Goal: Transaction & Acquisition: Subscribe to service/newsletter

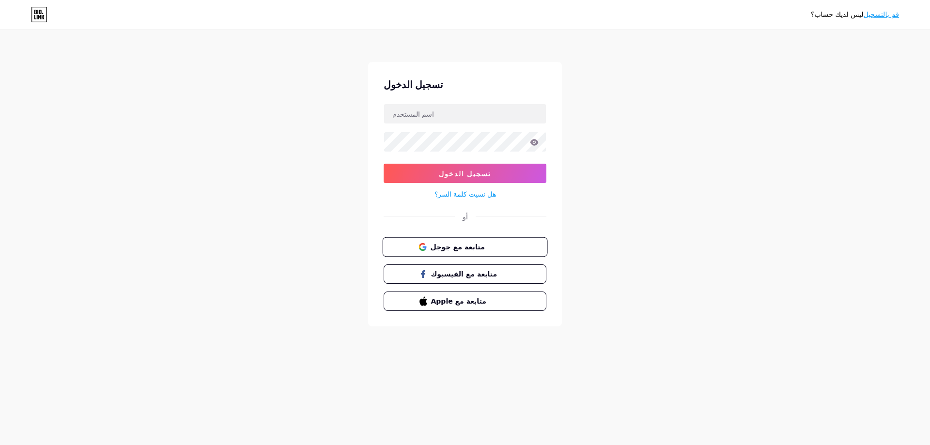
click at [452, 250] on font "متابعة مع جوجل" at bounding box center [457, 247] width 54 height 8
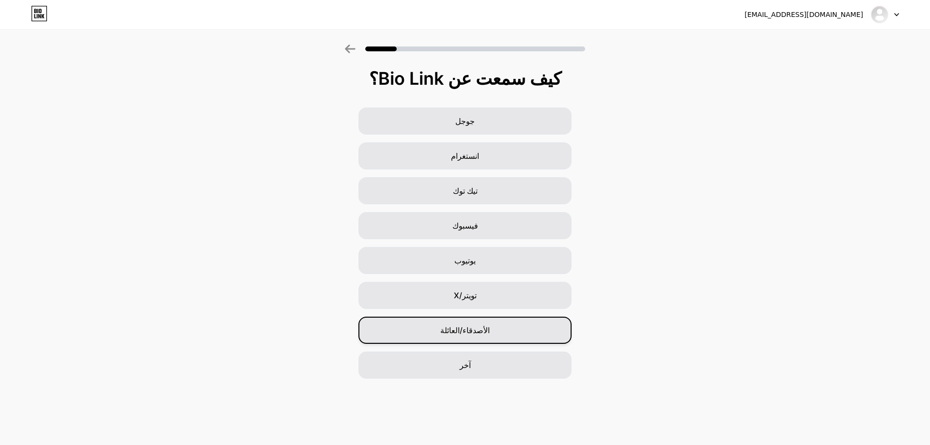
click at [453, 333] on font "الأصدقاء/العائلة" at bounding box center [464, 330] width 49 height 10
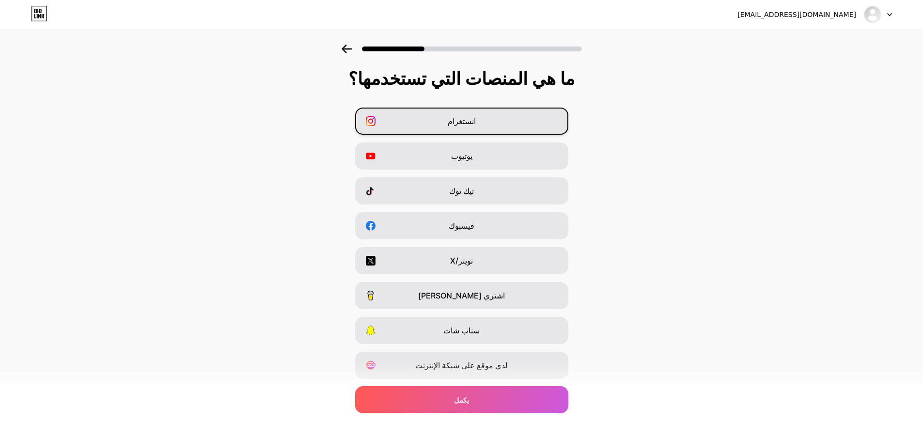
click at [432, 120] on div "انستغرام" at bounding box center [461, 121] width 213 height 27
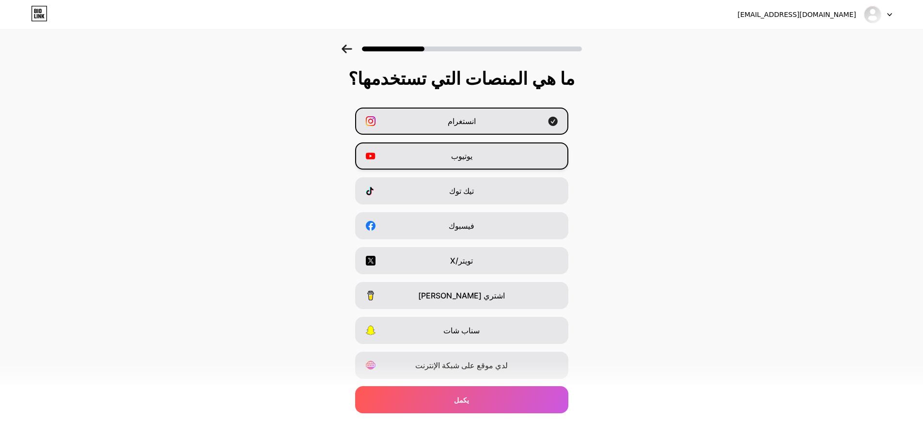
click at [448, 158] on div "يوتيوب" at bounding box center [461, 155] width 213 height 27
click at [436, 191] on div "تيك توك" at bounding box center [461, 190] width 213 height 27
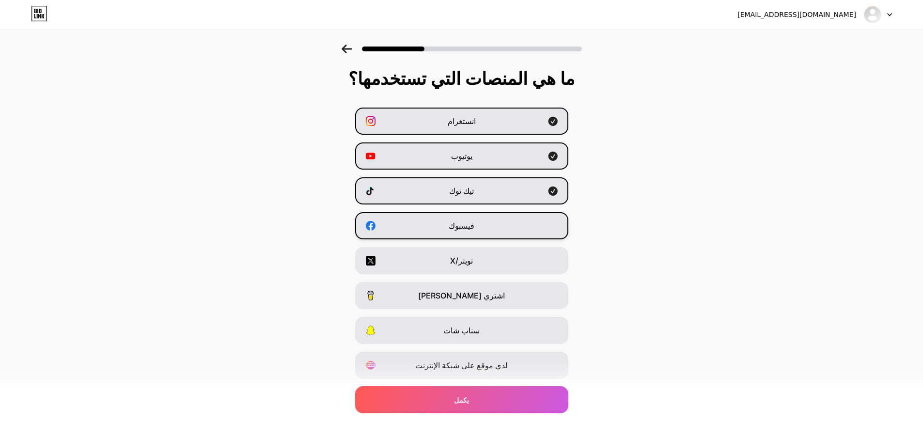
click at [436, 228] on div "فيسبوك" at bounding box center [461, 225] width 213 height 27
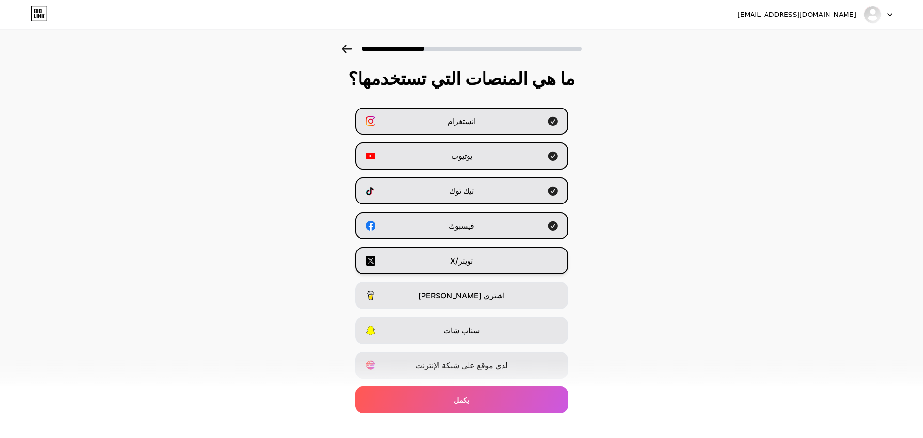
click at [436, 265] on div "تويتر/X" at bounding box center [461, 260] width 213 height 27
click at [526, 270] on div "تويتر/X" at bounding box center [461, 260] width 213 height 27
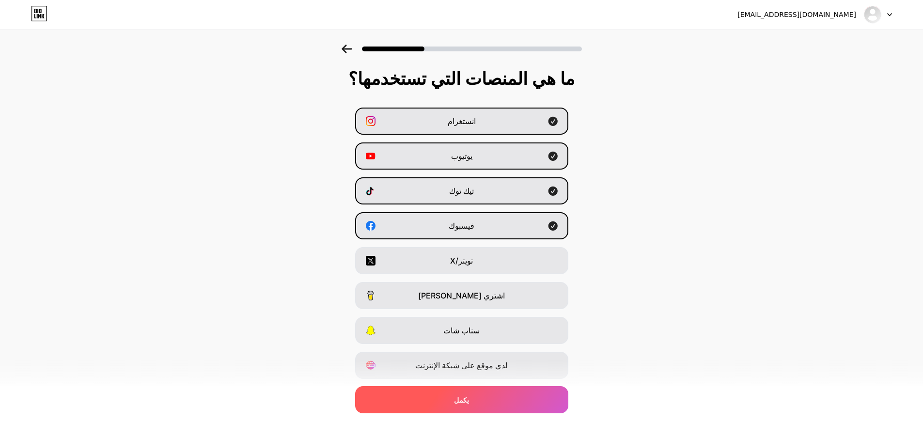
click at [453, 404] on div "يكمل" at bounding box center [461, 399] width 213 height 27
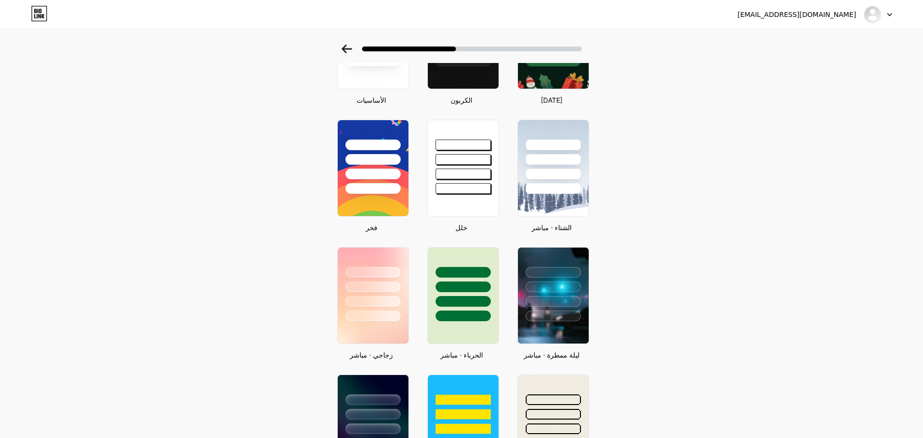
scroll to position [194, 0]
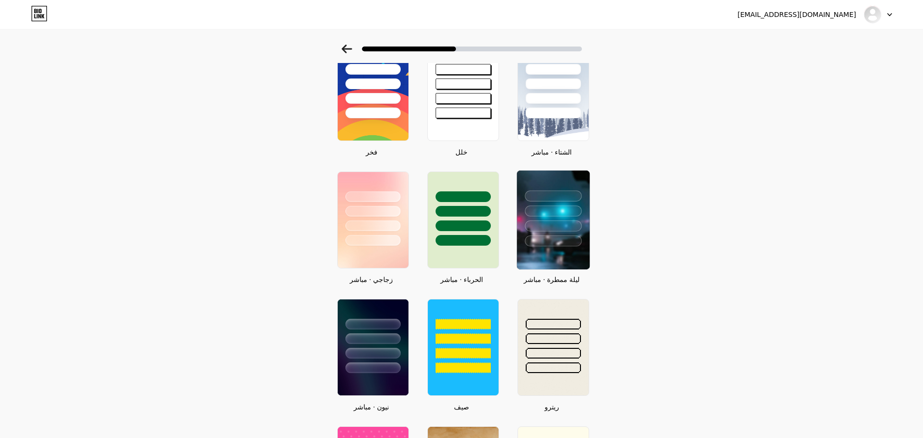
click at [548, 195] on div at bounding box center [553, 195] width 57 height 11
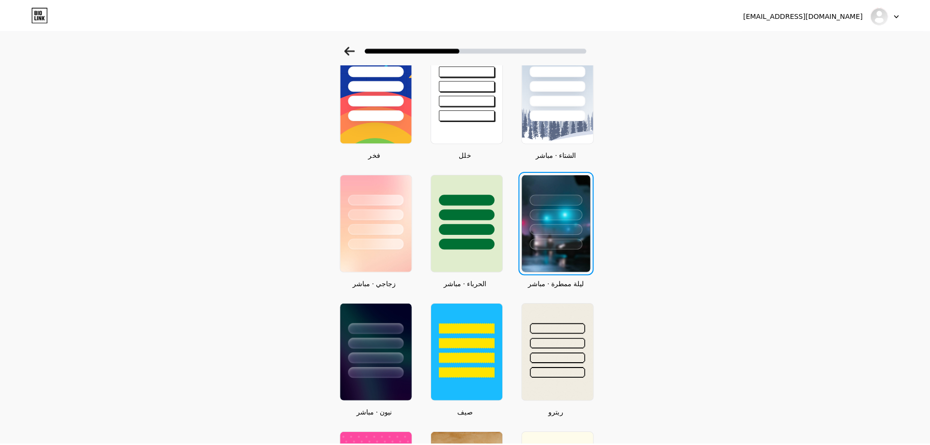
scroll to position [0, 0]
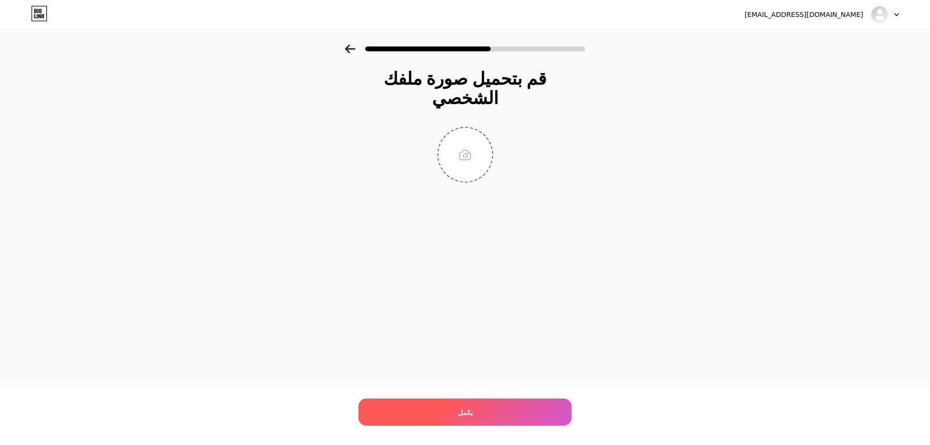
click at [459, 415] on div "يكمل" at bounding box center [464, 412] width 213 height 27
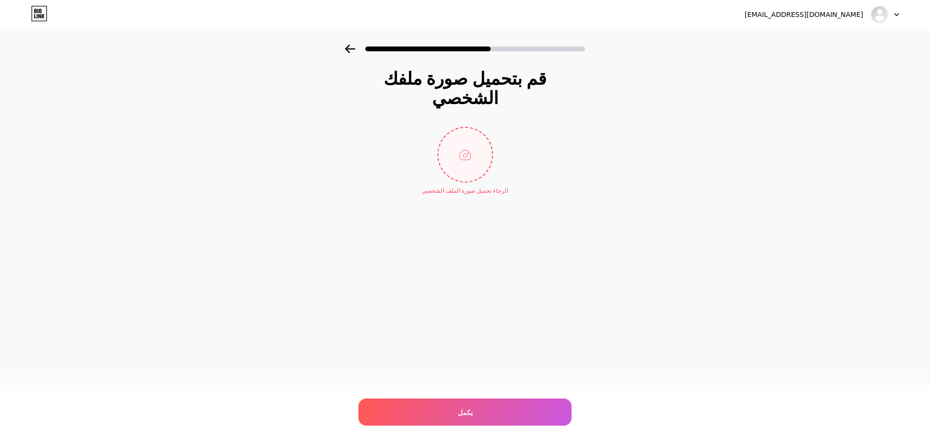
click at [459, 133] on input "file" at bounding box center [465, 155] width 54 height 54
type input "C:\fakepath\unnamed.png"
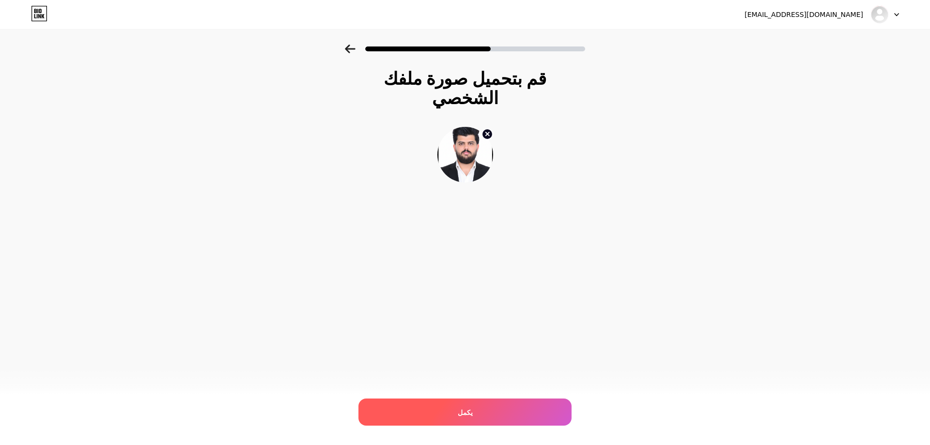
click at [468, 407] on span "يكمل" at bounding box center [465, 412] width 15 height 10
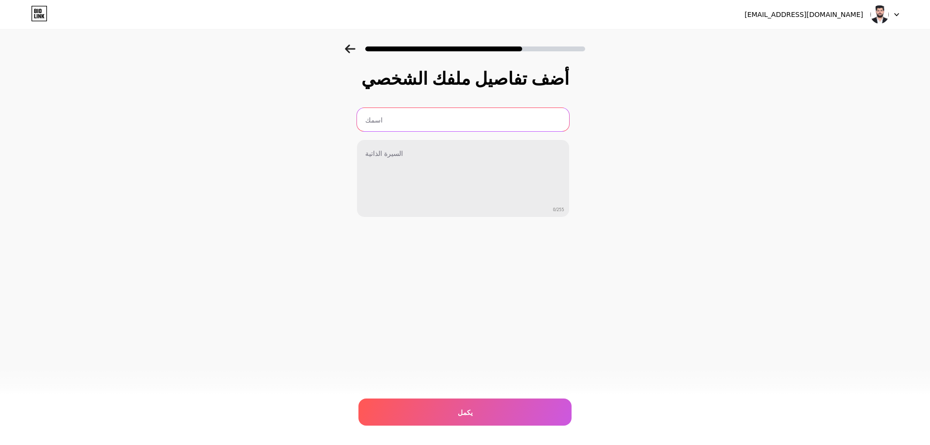
click at [404, 122] on input "text" at bounding box center [463, 119] width 212 height 23
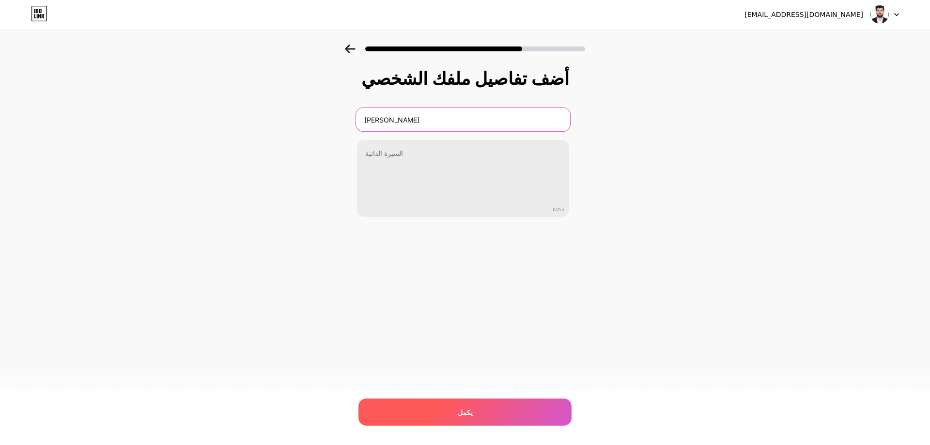
type input "[PERSON_NAME]"
click at [471, 409] on div "يكمل" at bounding box center [464, 412] width 213 height 27
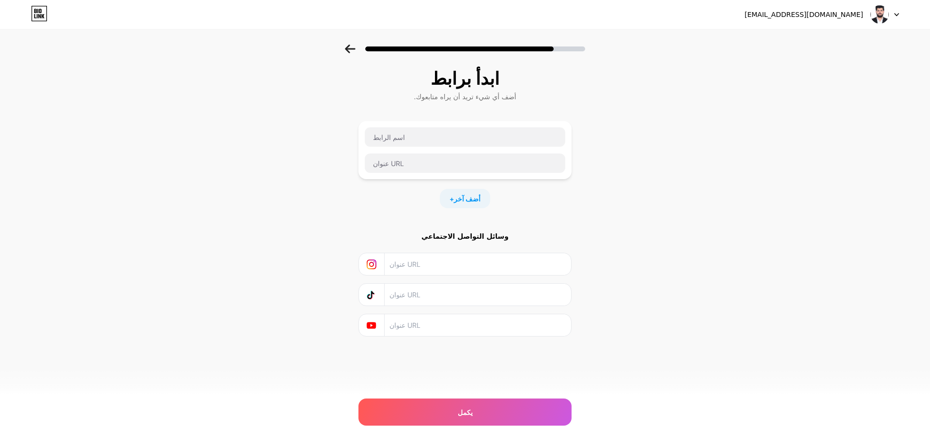
click at [424, 267] on input "text" at bounding box center [477, 264] width 176 height 22
click at [422, 297] on input "text" at bounding box center [477, 295] width 176 height 22
click at [422, 320] on input "text" at bounding box center [477, 325] width 176 height 22
click at [864, 13] on div "[EMAIL_ADDRESS][DOMAIN_NAME]" at bounding box center [821, 14] width 154 height 17
click at [894, 10] on div at bounding box center [885, 14] width 28 height 17
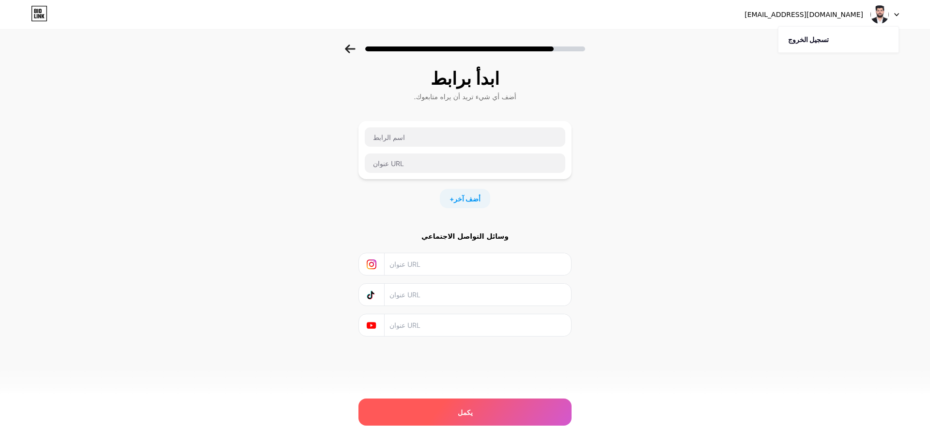
click at [452, 416] on div "يكمل" at bounding box center [464, 412] width 213 height 27
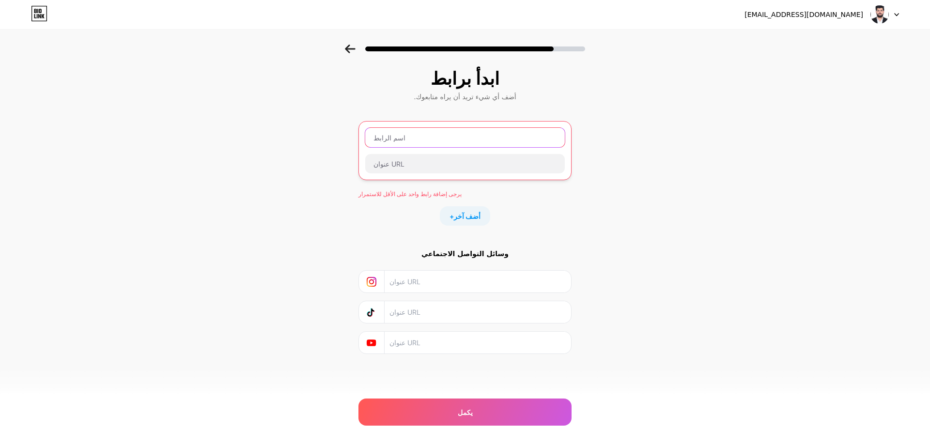
click at [411, 137] on input "text" at bounding box center [465, 137] width 200 height 19
type input "فيس بوك"
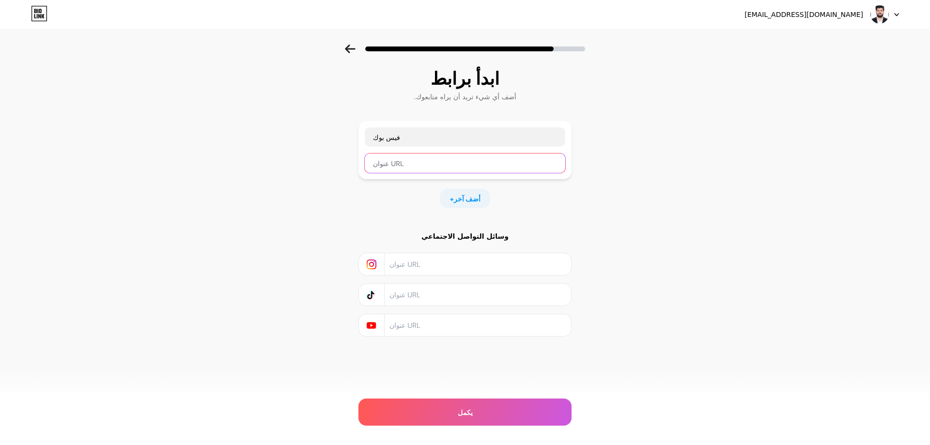
click at [471, 159] on input "text" at bounding box center [465, 163] width 201 height 19
paste input "[URL][DOMAIN_NAME]"
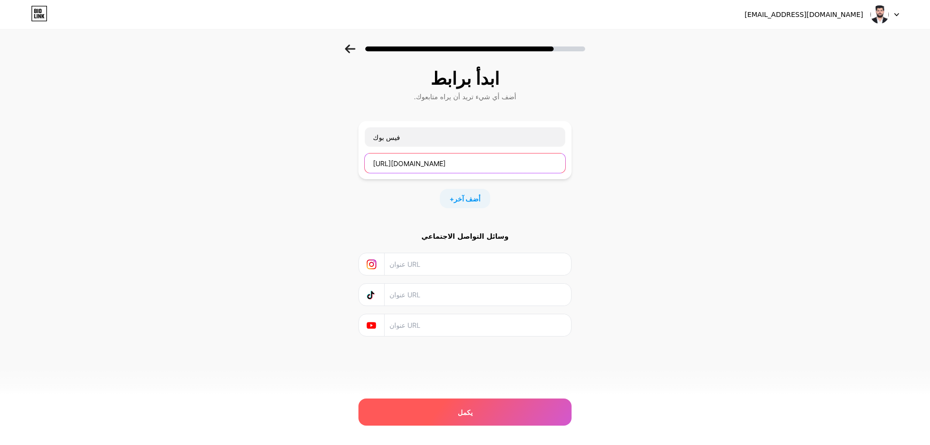
type input "[URL][DOMAIN_NAME]"
click at [444, 408] on div "يكمل" at bounding box center [464, 412] width 213 height 27
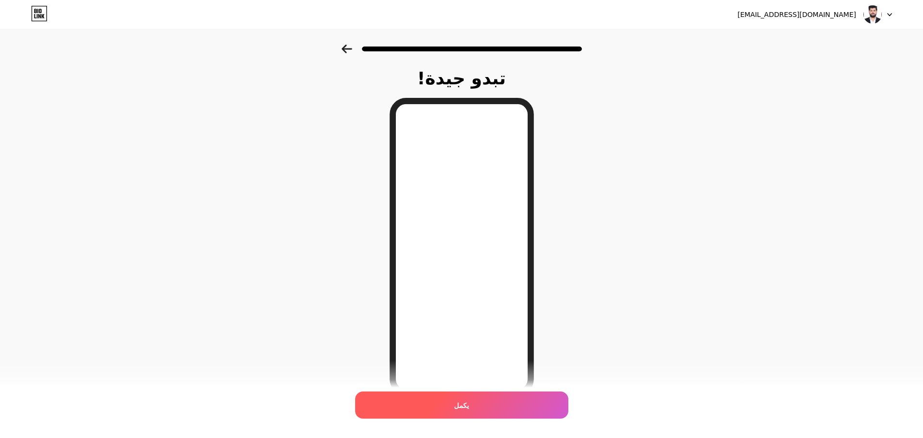
click at [458, 403] on div "يكمل" at bounding box center [461, 404] width 213 height 27
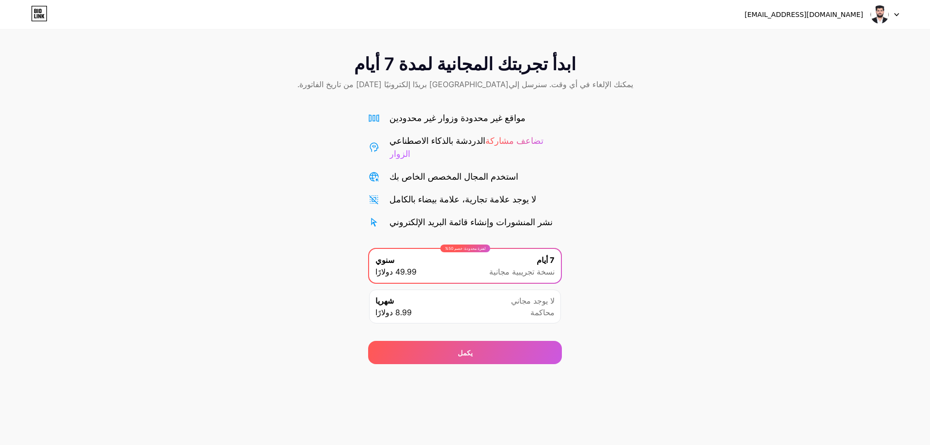
click at [473, 297] on div "شهريا 8.99 دولارًا لا يوجد مجاني محاكمة" at bounding box center [465, 307] width 192 height 34
click at [515, 254] on div "7 أيام نسخة تجريبية مجانية" at bounding box center [521, 265] width 65 height 23
click at [478, 341] on div "يكمل" at bounding box center [465, 352] width 194 height 23
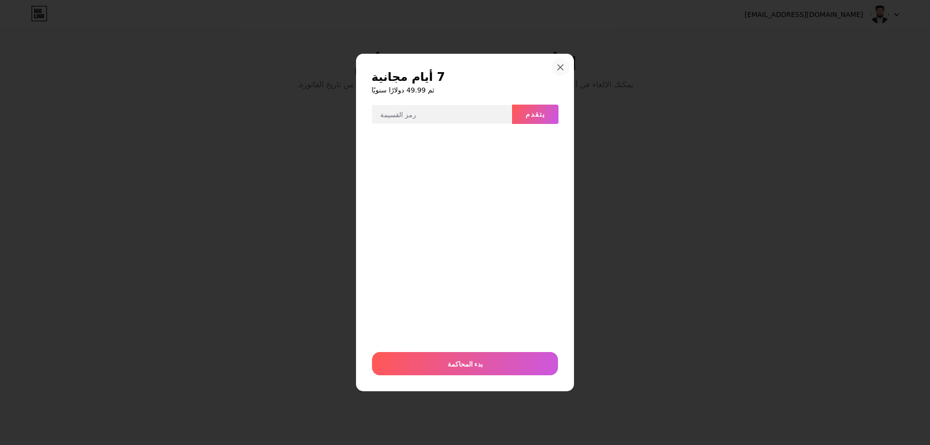
click at [559, 63] on div at bounding box center [560, 67] width 17 height 17
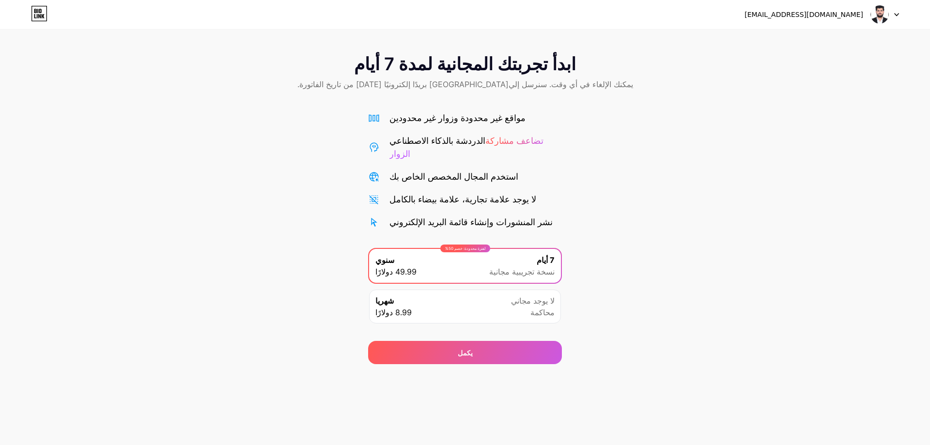
click at [872, 19] on img at bounding box center [879, 14] width 18 height 18
click at [824, 39] on li "تسجيل الخروج" at bounding box center [838, 40] width 120 height 26
